Goal: Browse casually: Explore the website without a specific task or goal

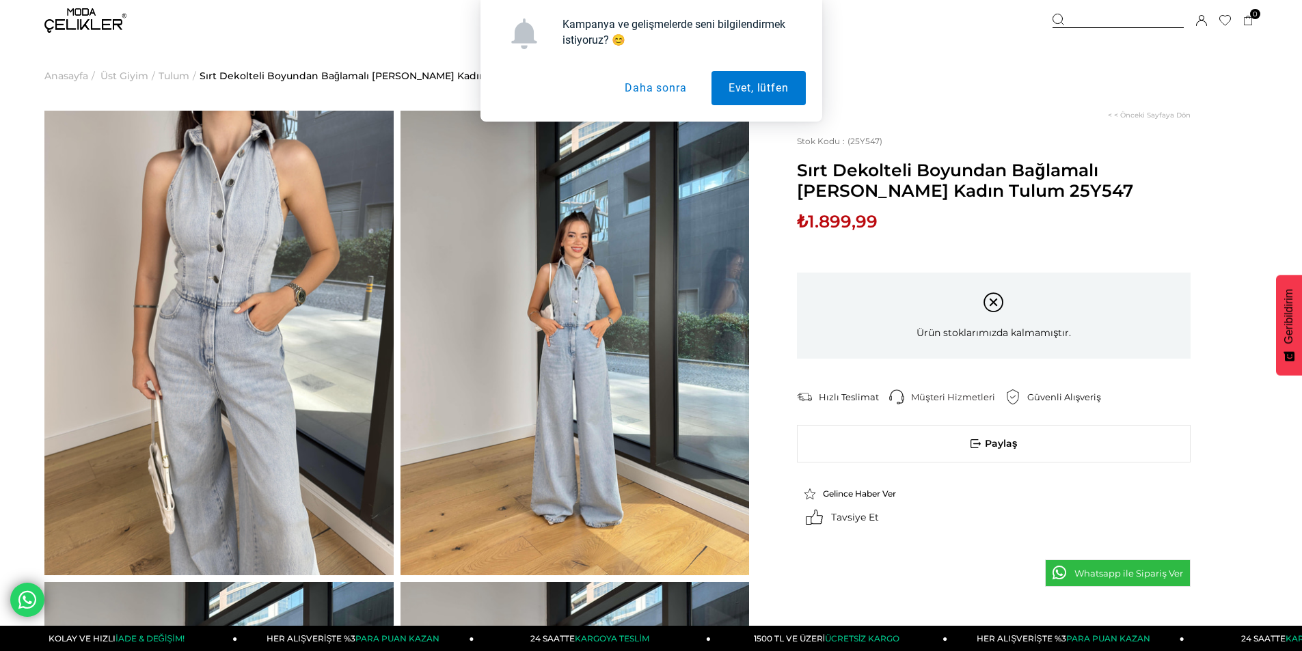
click at [656, 99] on button "Daha sonra" at bounding box center [656, 88] width 96 height 34
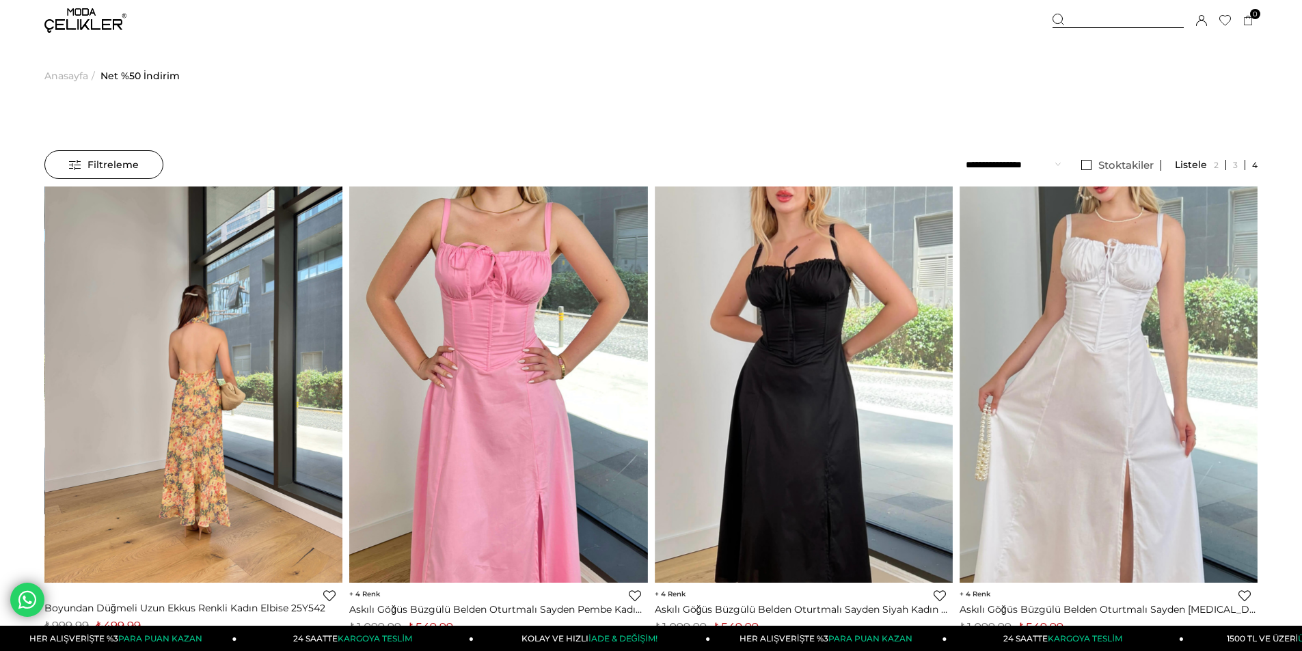
click at [230, 259] on img at bounding box center [194, 384] width 298 height 397
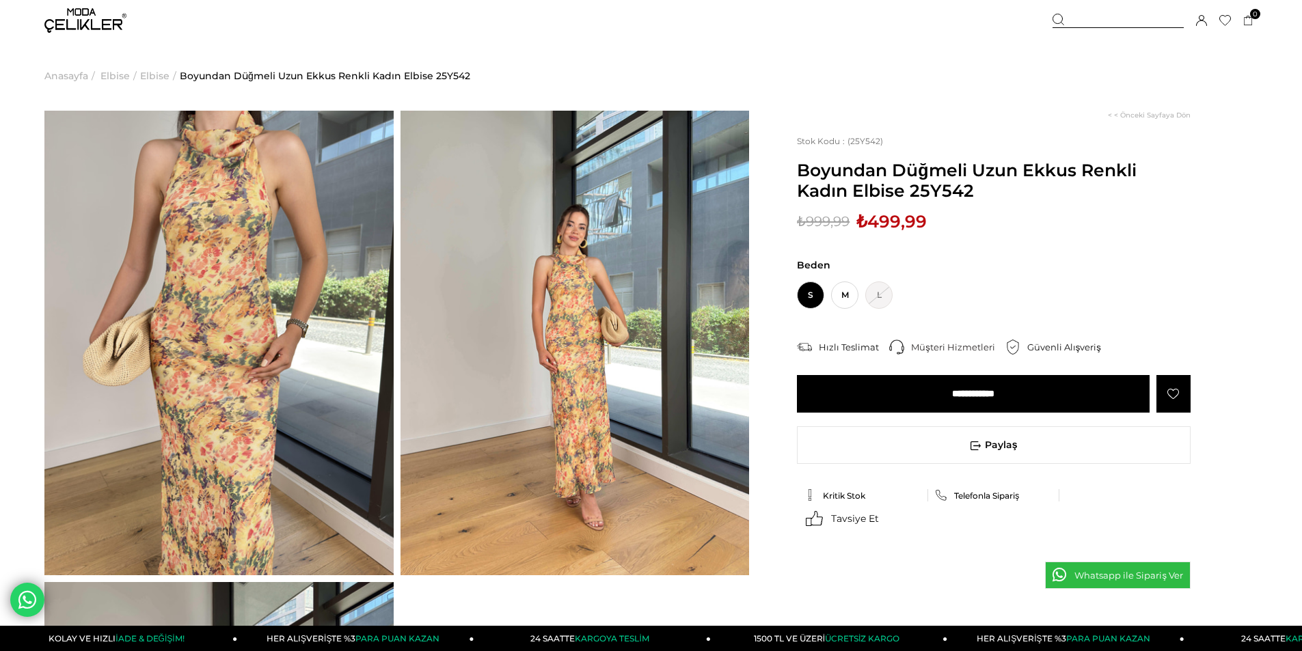
drag, startPoint x: 18, startPoint y: 275, endPoint x: 19, endPoint y: 286, distance: 10.3
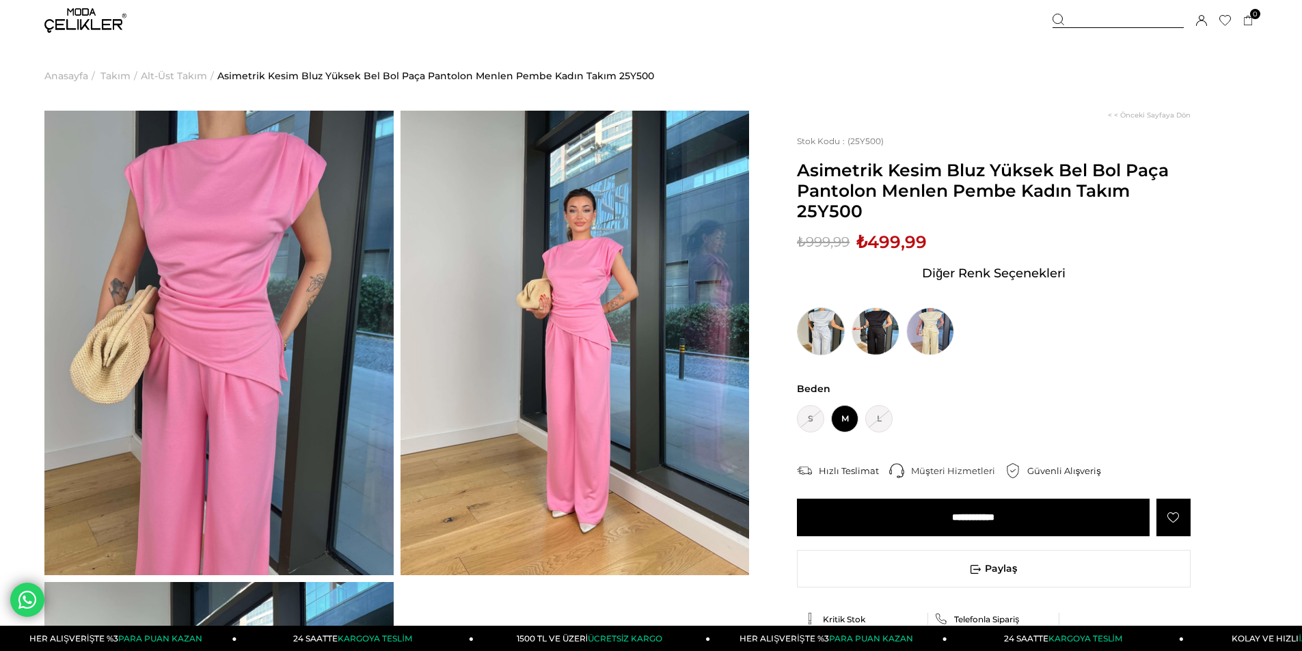
click at [813, 319] on img at bounding box center [821, 332] width 48 height 48
